Goal: Information Seeking & Learning: Learn about a topic

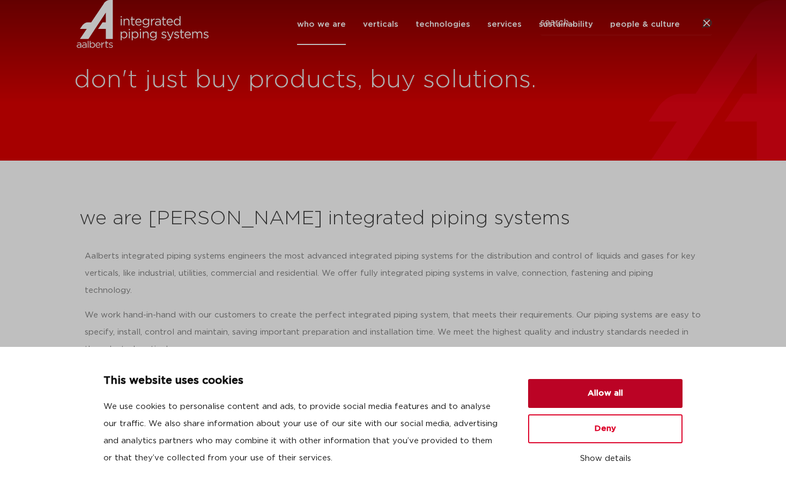
drag, startPoint x: 638, startPoint y: 393, endPoint x: 626, endPoint y: 393, distance: 12.3
click at [638, 393] on button "Allow all" at bounding box center [605, 393] width 154 height 29
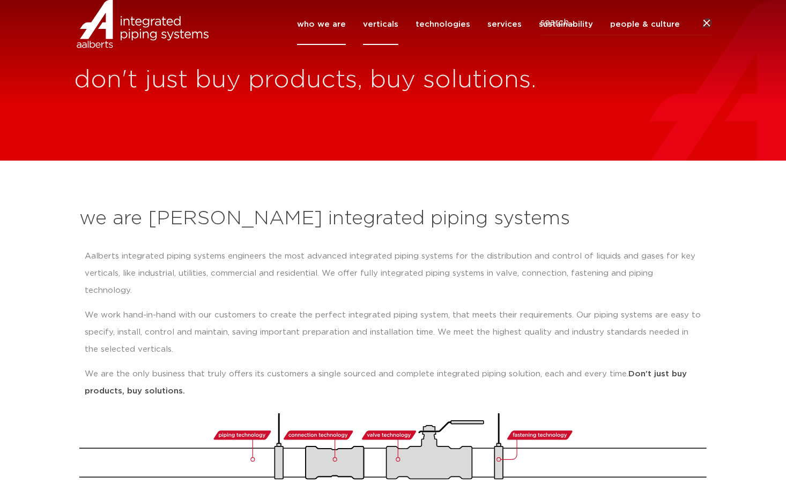
click at [386, 41] on link "verticals" at bounding box center [380, 24] width 35 height 41
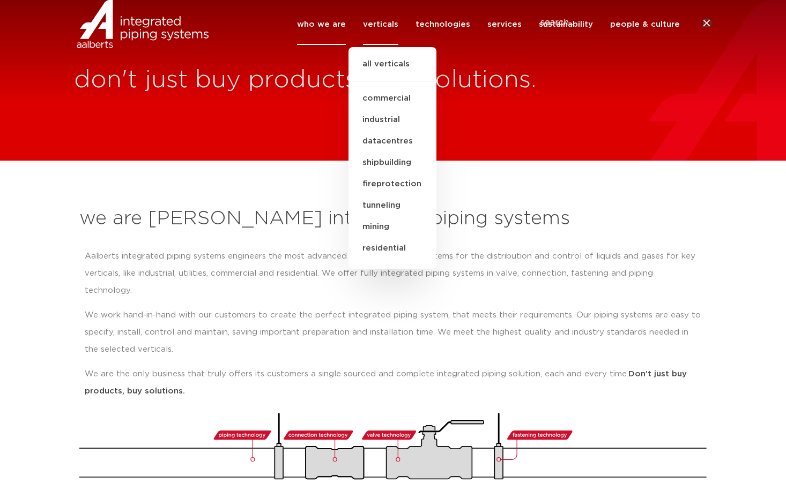
click at [330, 40] on link "who we are" at bounding box center [321, 24] width 49 height 41
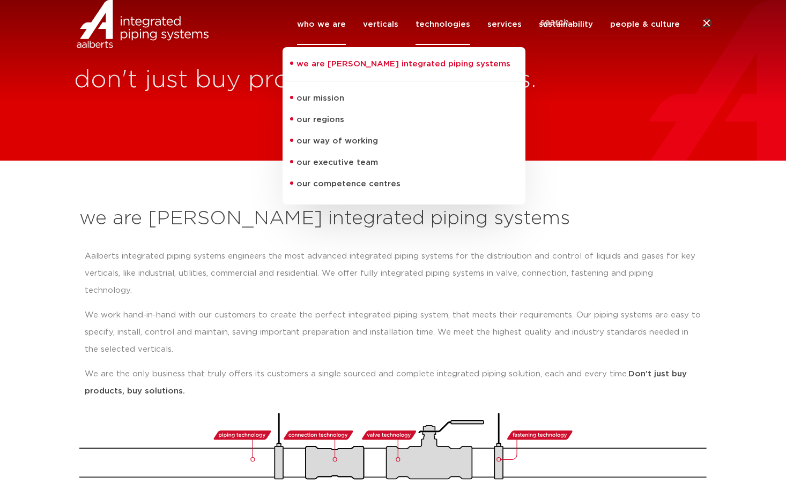
click at [436, 40] on link "technologies" at bounding box center [442, 24] width 55 height 41
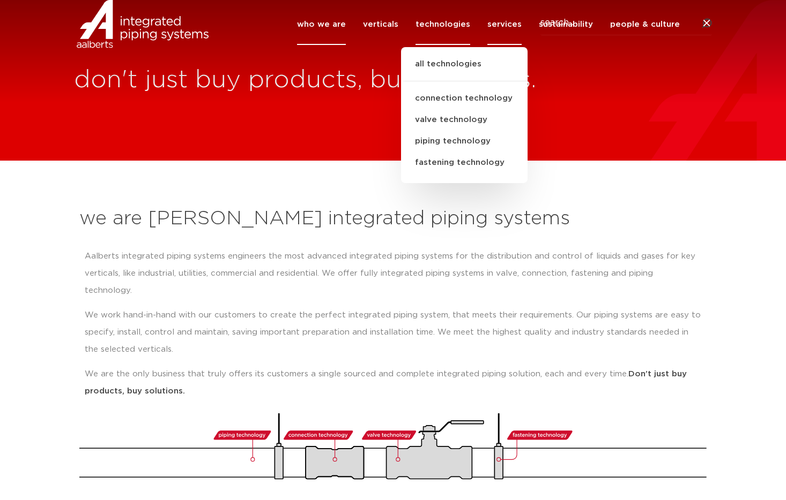
click at [505, 41] on link "services" at bounding box center [504, 24] width 34 height 41
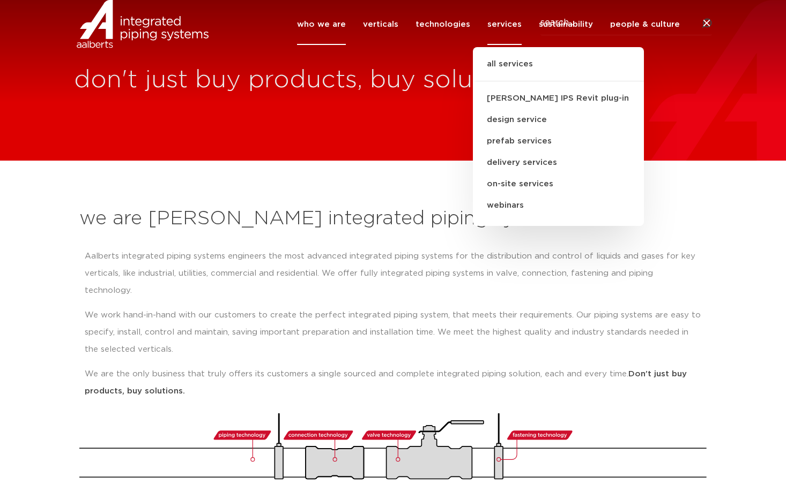
click at [713, 99] on div "don't just buy products, buy solutions." at bounding box center [393, 80] width 786 height 161
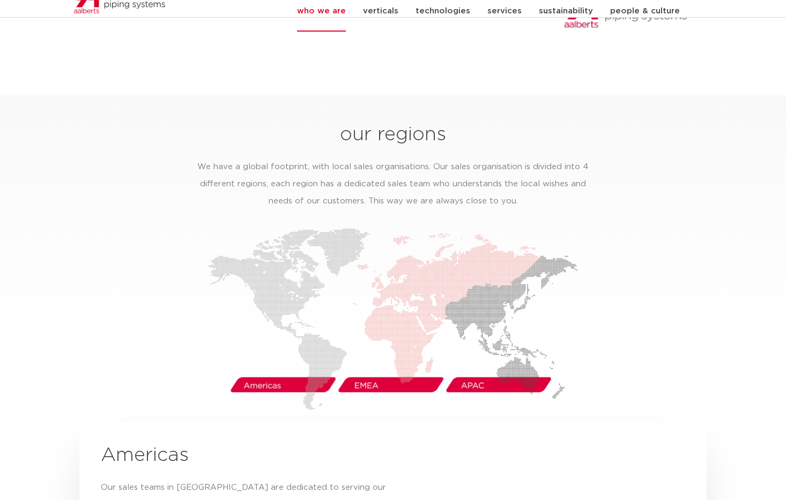
scroll to position [1546, 0]
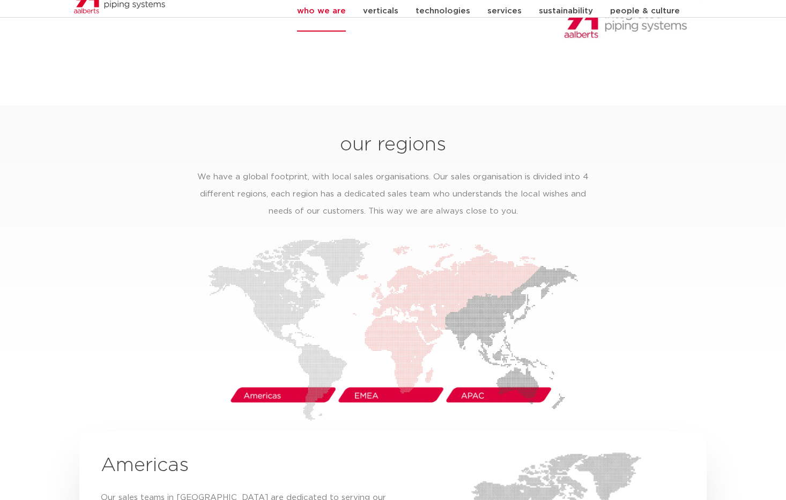
drag, startPoint x: 361, startPoint y: 380, endPoint x: 429, endPoint y: 370, distance: 68.9
click at [361, 380] on img at bounding box center [393, 329] width 370 height 183
click at [468, 383] on img at bounding box center [393, 329] width 370 height 183
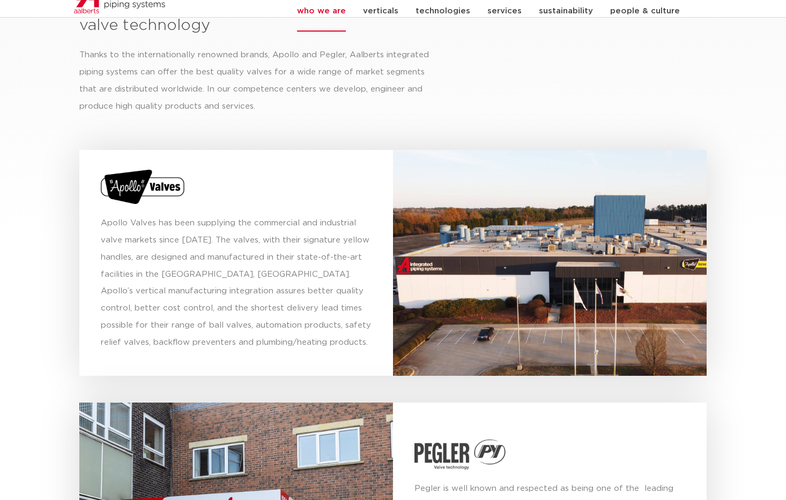
scroll to position [3653, 0]
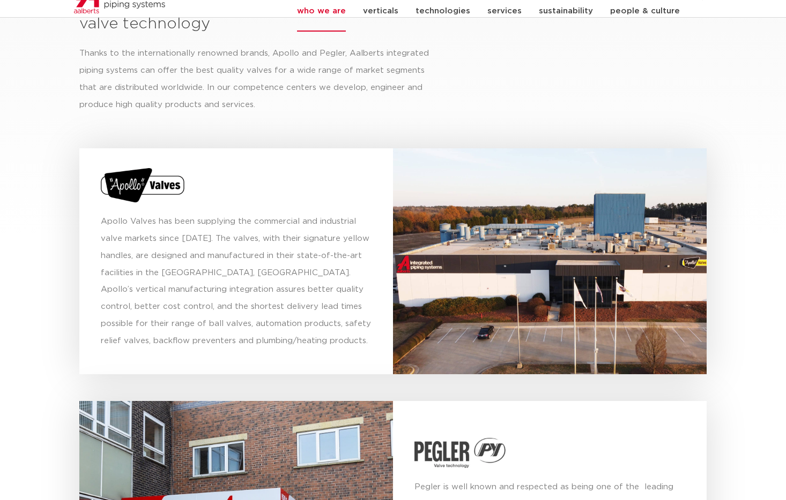
click at [120, 168] on img at bounding box center [143, 185] width 84 height 34
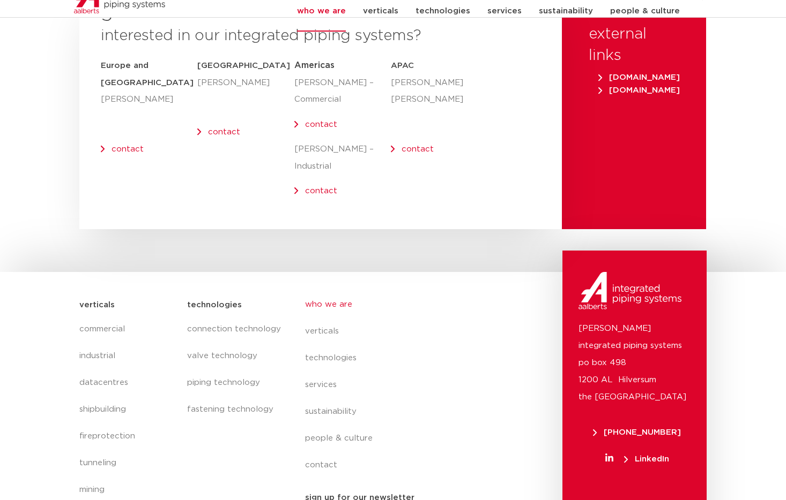
scroll to position [4400, 0]
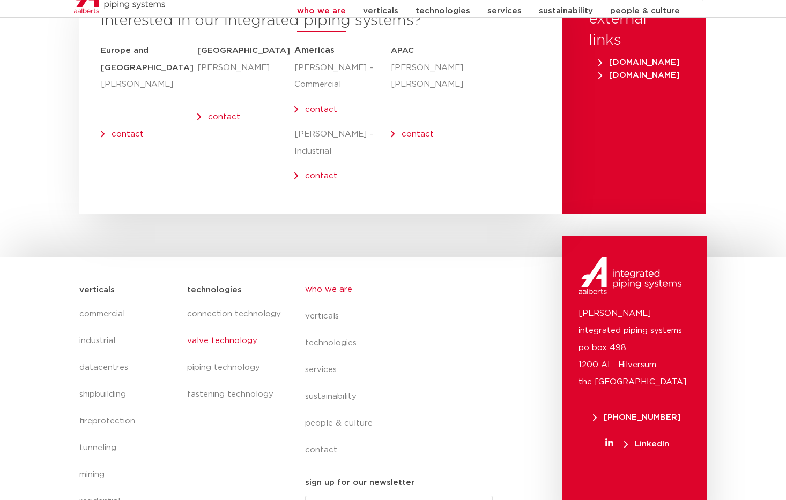
click at [203, 328] on link "valve technology" at bounding box center [235, 341] width 96 height 27
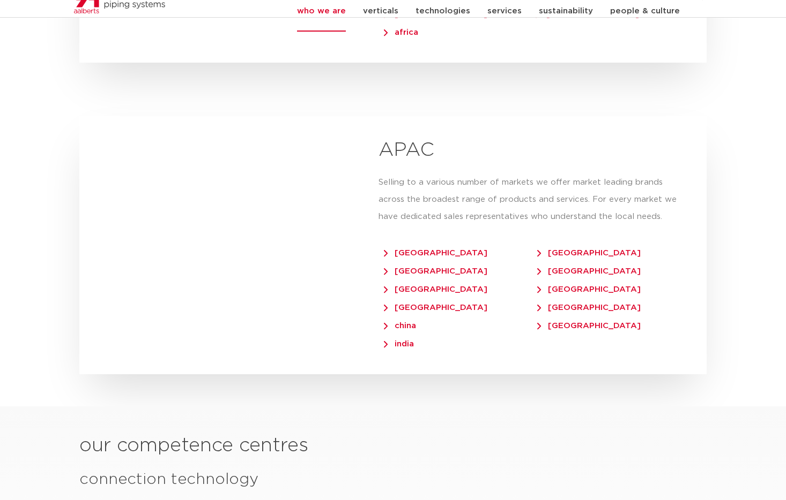
scroll to position [2463, 0]
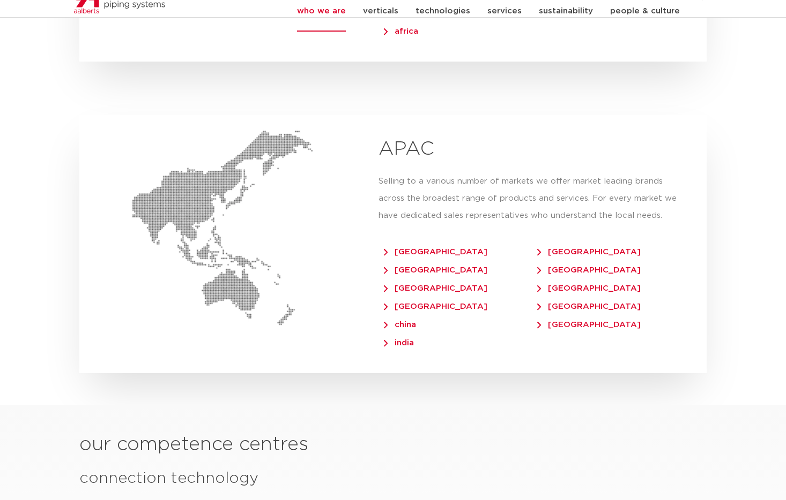
click at [559, 303] on span "[GEOGRAPHIC_DATA]" at bounding box center [588, 307] width 103 height 8
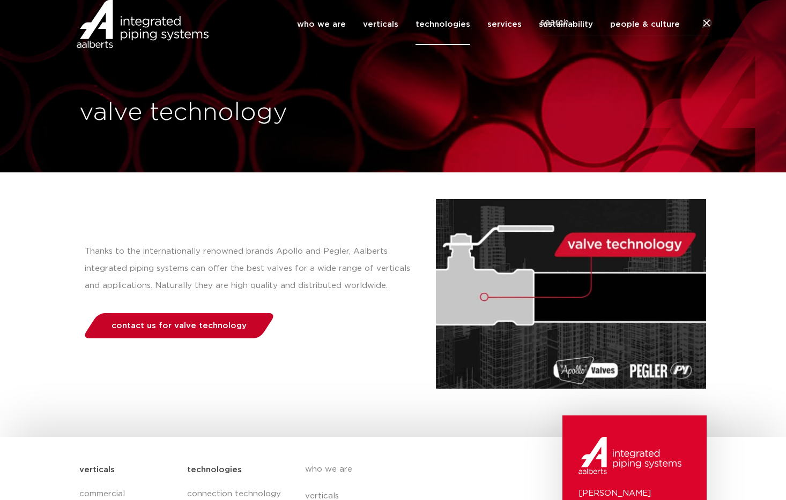
click at [206, 325] on span "contact us for valve technology" at bounding box center [178, 326] width 135 height 8
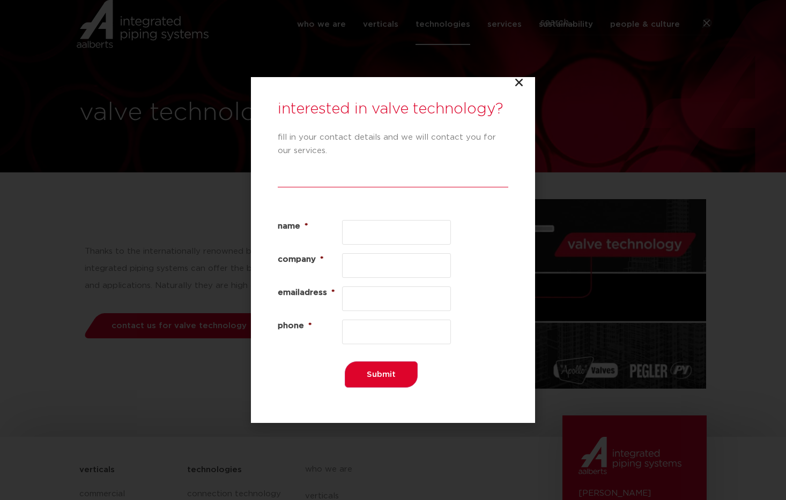
click at [518, 81] on icon "Close" at bounding box center [518, 82] width 11 height 11
click at [522, 83] on icon "Close" at bounding box center [518, 82] width 11 height 11
click at [519, 83] on icon "Close" at bounding box center [518, 82] width 11 height 11
click at [134, 228] on div "interested in valve technology? fill in your contact details and we will contac…" at bounding box center [393, 250] width 786 height 500
